Goal: Task Accomplishment & Management: Manage account settings

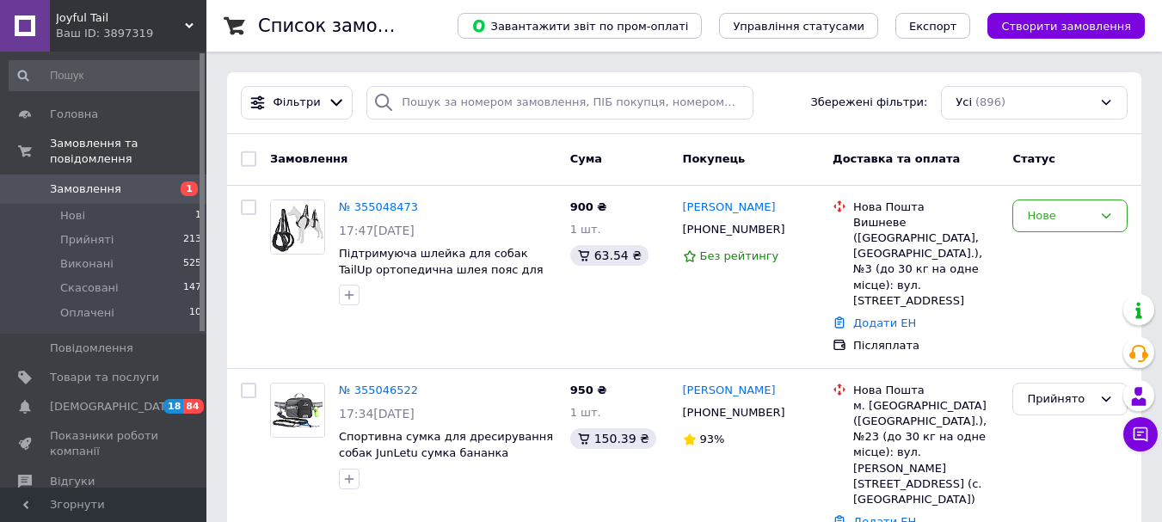
click at [63, 182] on span "Замовлення" at bounding box center [85, 189] width 71 height 15
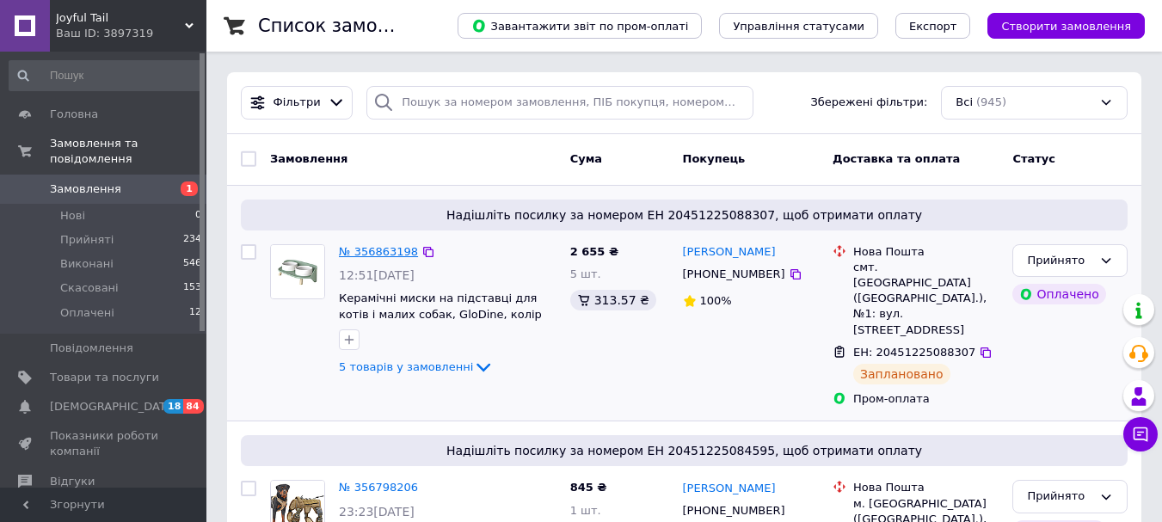
click at [393, 250] on link "№ 356863198" at bounding box center [378, 251] width 79 height 13
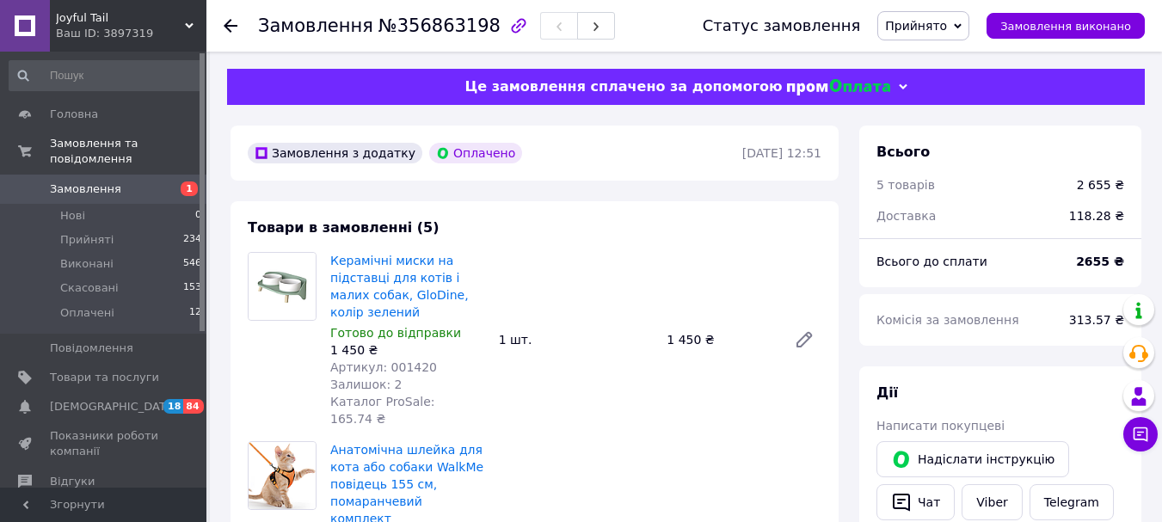
click at [61, 182] on span "Замовлення" at bounding box center [85, 189] width 71 height 15
